Goal: Task Accomplishment & Management: Complete application form

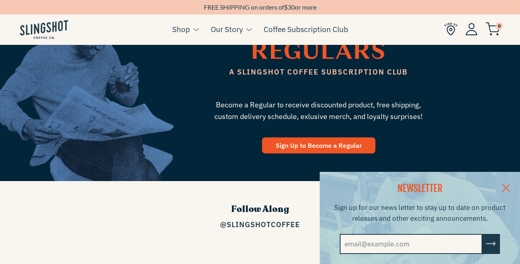
scroll to position [1168, 0]
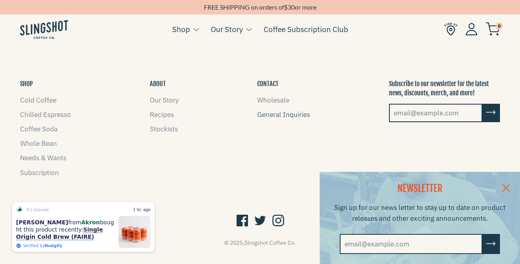
click at [291, 110] on link "General Inquiries" at bounding box center [283, 114] width 53 height 9
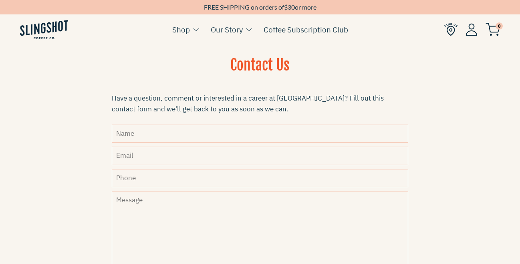
scroll to position [213, 0]
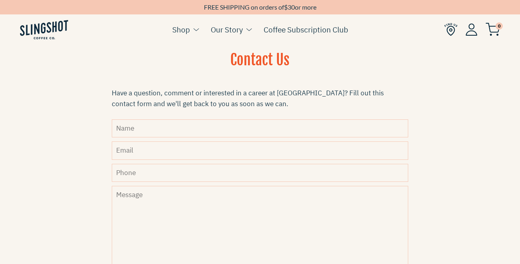
click at [153, 131] on input "Name" at bounding box center [260, 128] width 297 height 18
click at [166, 151] on input "Email" at bounding box center [260, 150] width 297 height 18
click at [173, 130] on input "Jazmyne" at bounding box center [260, 128] width 297 height 18
drag, startPoint x: 181, startPoint y: 131, endPoint x: 113, endPoint y: 131, distance: 68.5
click at [113, 131] on input "[PERSON_NAME] -" at bounding box center [260, 128] width 297 height 18
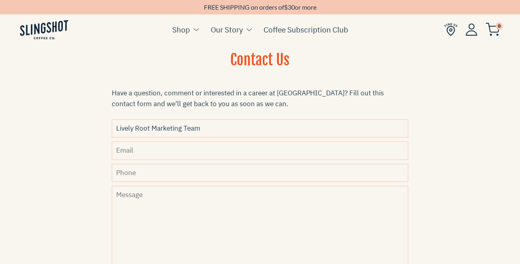
type input "Lively Root Marketing Team"
click at [127, 154] on input "Email" at bounding box center [260, 150] width 297 height 18
type input "[EMAIL_ADDRESS][DOMAIN_NAME]"
click at [152, 176] on input "Phone" at bounding box center [260, 173] width 297 height 18
type input "6146784488"
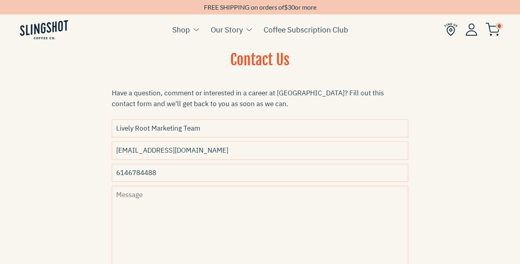
click at [180, 208] on textarea "Message" at bounding box center [260, 244] width 297 height 116
type textarea "H"
paste textarea "Hi [Name], Hope you’re doing well! With [DATE] coming up later this month, we t…"
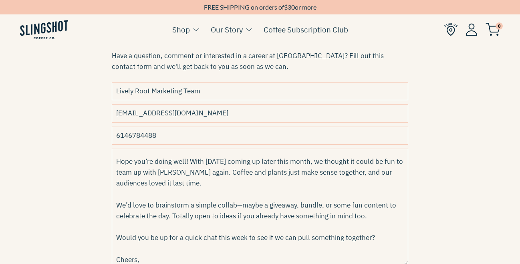
scroll to position [0, 0]
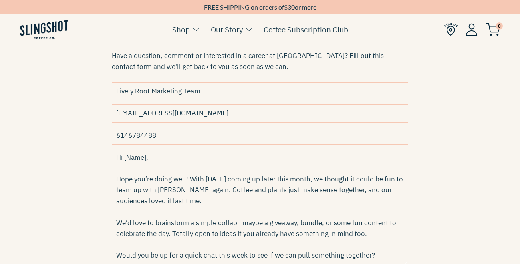
drag, startPoint x: 147, startPoint y: 156, endPoint x: 124, endPoint y: 155, distance: 22.9
click at [124, 155] on textarea "Hi [Name], Hope you’re doing well! With [DATE] coming up later this month, we t…" at bounding box center [260, 207] width 297 height 116
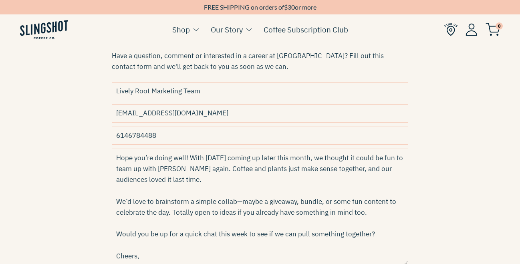
scroll to position [22, 0]
click at [235, 182] on textarea "Hi Slingshot Team, Hope you’re doing well! With [DATE] coming up later this mon…" at bounding box center [260, 207] width 297 height 116
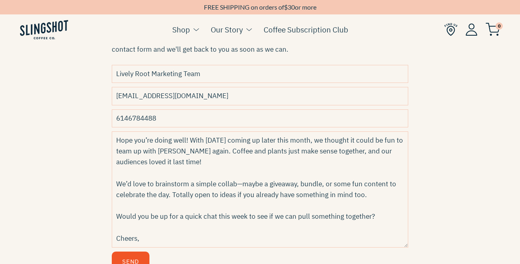
scroll to position [268, 0]
click at [242, 184] on textarea "Hi Slingshot Team, Hope you’re doing well! With [DATE] coming up later this mon…" at bounding box center [260, 189] width 297 height 116
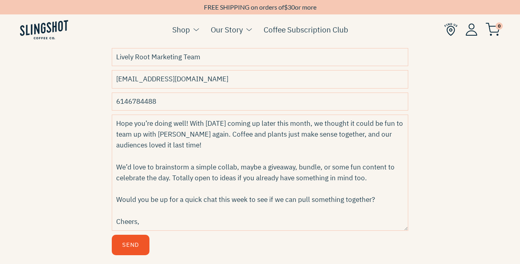
scroll to position [286, 0]
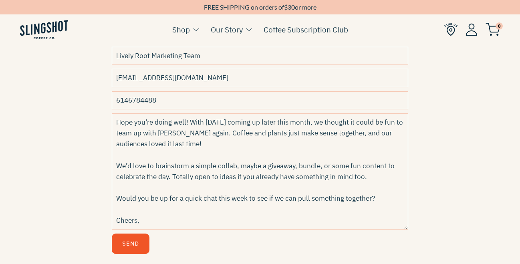
drag, startPoint x: 381, startPoint y: 198, endPoint x: 103, endPoint y: 200, distance: 278.5
click at [103, 200] on div "Contact Us Have a question, comment or interested in a career at Slingshot? Fil…" at bounding box center [260, 121] width 337 height 286
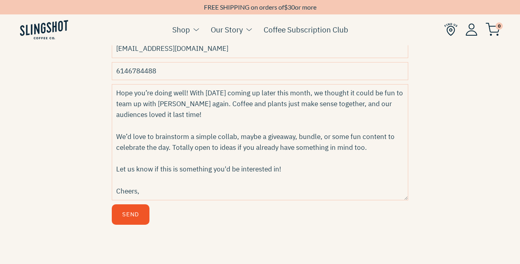
scroll to position [315, 0]
click at [156, 192] on textarea "Hi Slingshot Team, Hope you’re doing well! With [DATE] coming up later this mon…" at bounding box center [260, 142] width 297 height 116
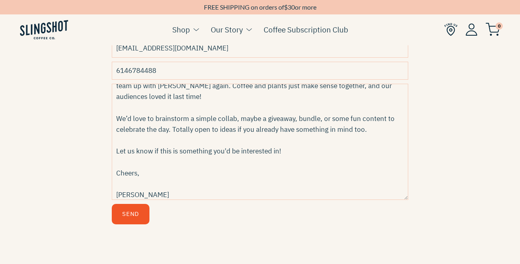
scroll to position [50, 0]
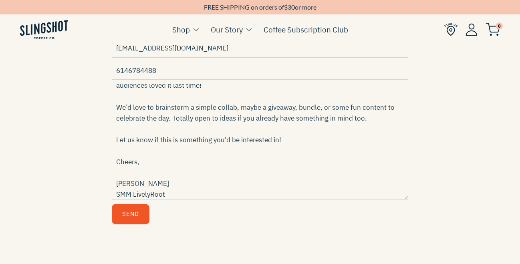
click at [149, 195] on textarea "Hi Slingshot Team, Hope you’re doing well! With [DATE] coming up later this mon…" at bounding box center [260, 142] width 297 height 116
click at [178, 196] on textarea "Hi Slingshot Team, Hope you’re doing well! With [DATE] coming up later this mon…" at bounding box center [260, 142] width 297 height 116
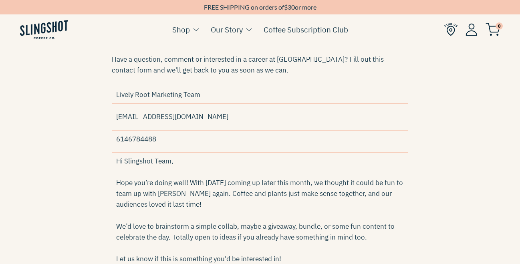
scroll to position [242, 0]
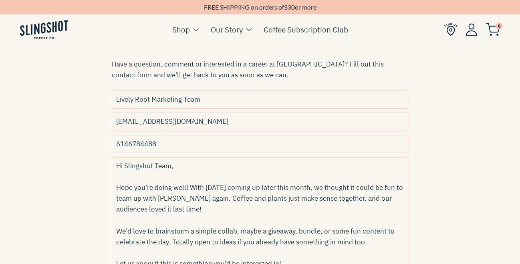
click at [229, 101] on input "Lively Root Marketing Team" at bounding box center [260, 100] width 297 height 18
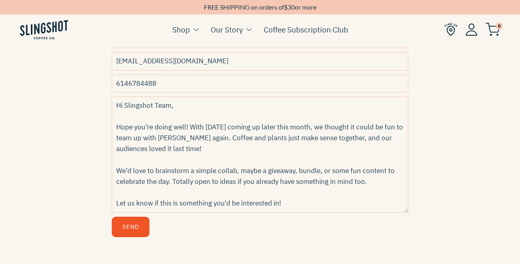
scroll to position [301, 0]
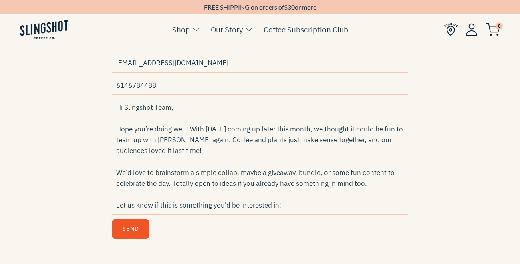
click at [171, 184] on textarea "Hi Slingshot Team, Hope you’re doing well! With [DATE] coming up later this mon…" at bounding box center [260, 157] width 297 height 116
click at [210, 182] on textarea "Hi Slingshot Team, Hope you’re doing well! With [DATE] coming up later this mon…" at bounding box center [260, 157] width 297 height 116
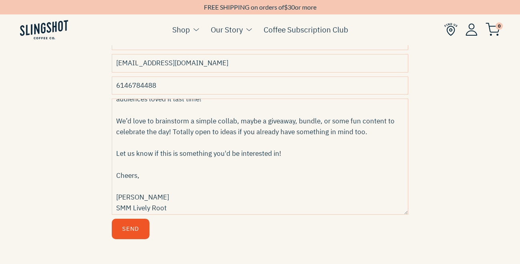
scroll to position [54, 0]
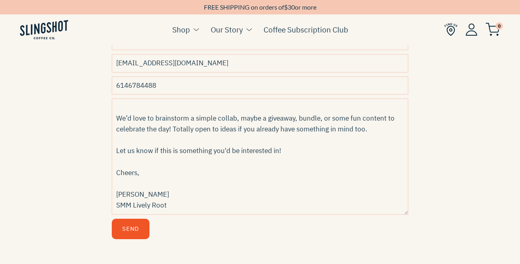
drag, startPoint x: 115, startPoint y: 107, endPoint x: 251, endPoint y: 218, distance: 176.0
click at [251, 218] on form "Name Lively Root Marketing Team Email [EMAIL_ADDRESS][DOMAIN_NAME] Phone [PHONE…" at bounding box center [260, 135] width 297 height 207
type textarea "Hi Slingshot Team, Hope you’re doing well! With [DATE] coming up later this mon…"
click at [135, 224] on button "Send" at bounding box center [131, 229] width 38 height 20
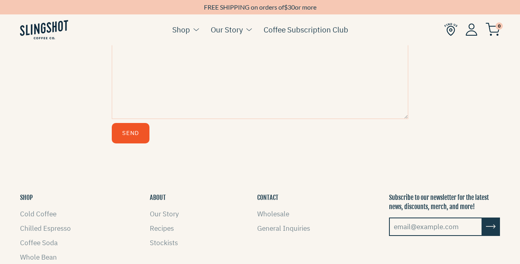
scroll to position [551, 0]
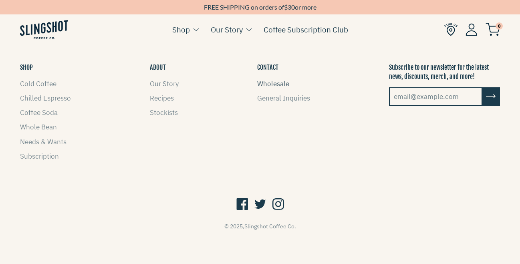
click at [281, 87] on link "Wholesale" at bounding box center [273, 83] width 32 height 9
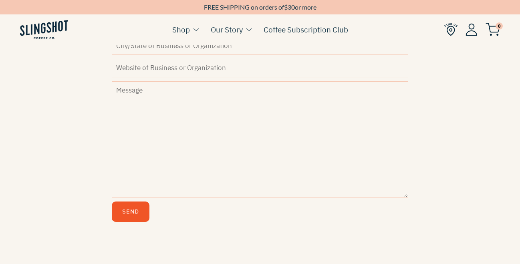
scroll to position [630, 0]
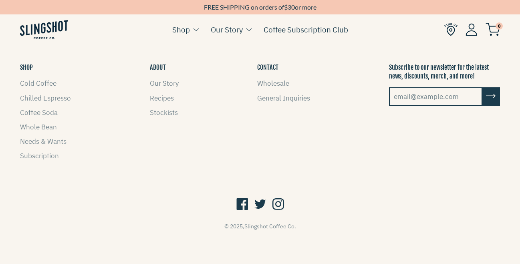
click at [277, 206] on icon at bounding box center [278, 204] width 12 height 15
